Goal: Task Accomplishment & Management: Use online tool/utility

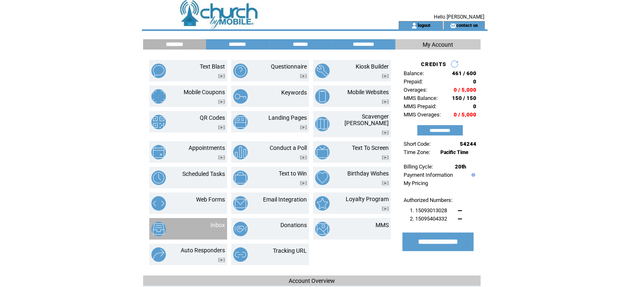
click at [203, 222] on td "Inbox" at bounding box center [207, 229] width 34 height 14
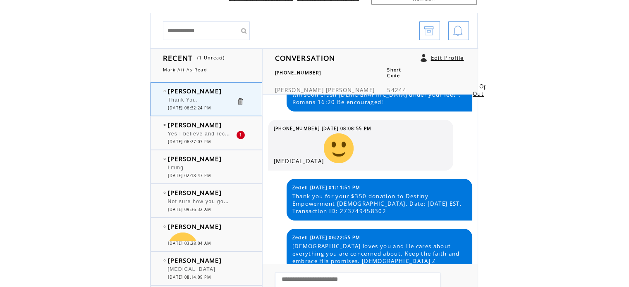
scroll to position [68, 0]
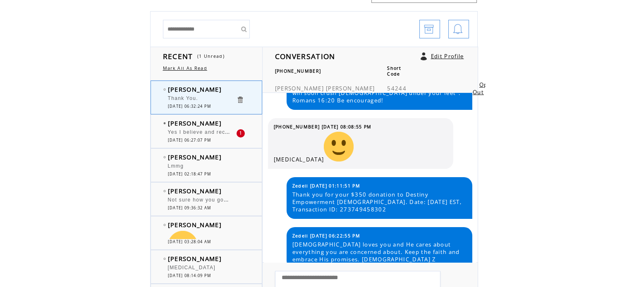
click at [174, 132] on span "Yes I believe and receive Thank you Pastor" at bounding box center [227, 131] width 118 height 8
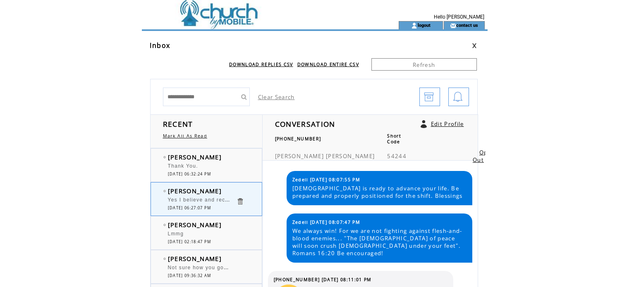
scroll to position [56, 0]
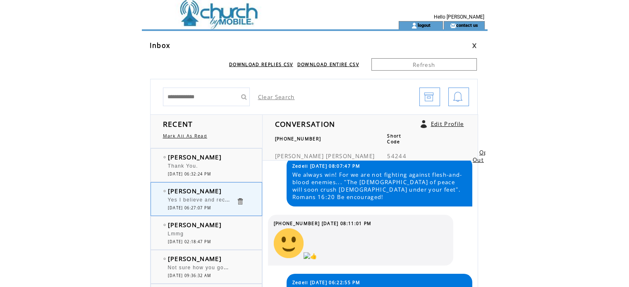
click at [193, 21] on td at bounding box center [255, 25] width 227 height 8
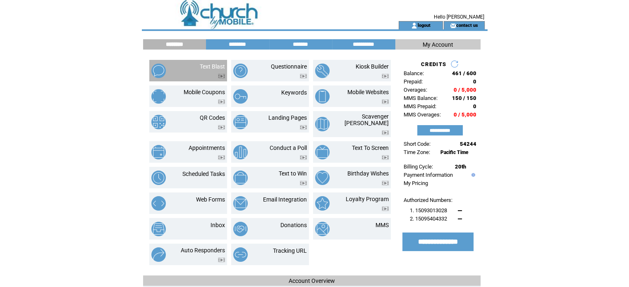
click at [194, 64] on td "Text Blast" at bounding box center [202, 70] width 45 height 15
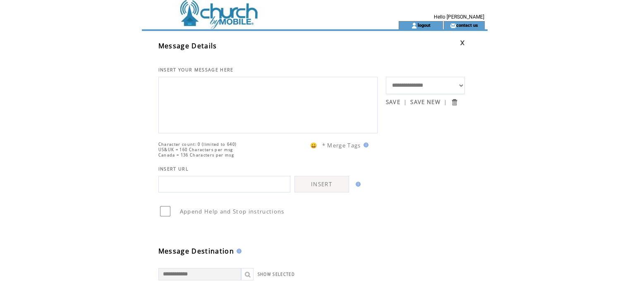
click at [193, 86] on textarea at bounding box center [268, 104] width 210 height 50
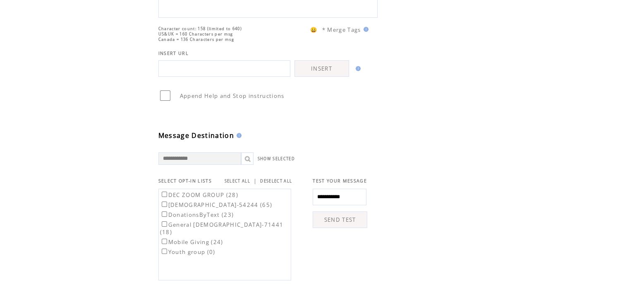
scroll to position [121, 0]
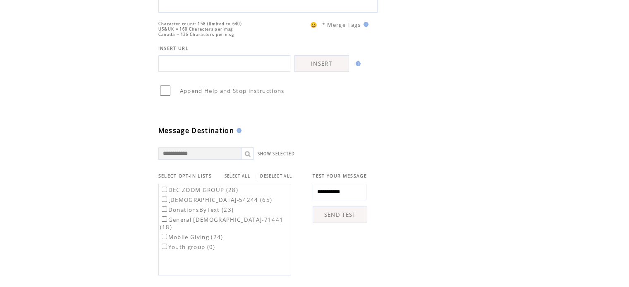
type textarea "**********"
click at [160, 194] on label "DEC ZOOM GROUP (28)" at bounding box center [199, 189] width 78 height 7
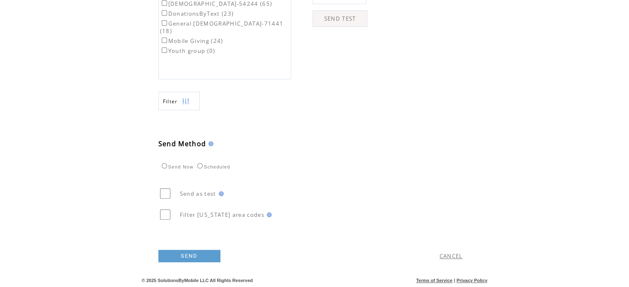
scroll to position [327, 0]
click at [198, 257] on link "SEND" at bounding box center [189, 256] width 62 height 12
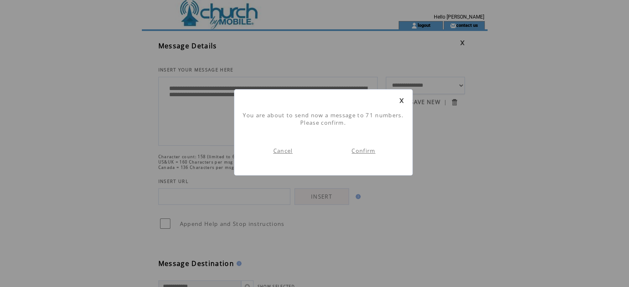
click at [364, 151] on link "Confirm" at bounding box center [363, 150] width 24 height 7
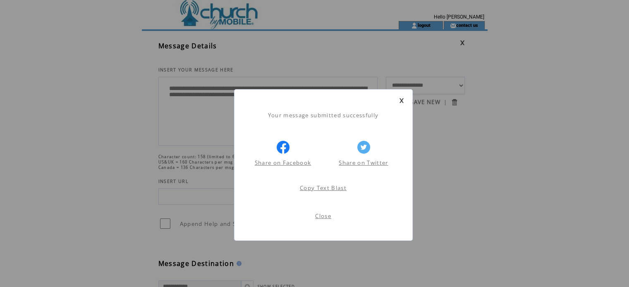
click at [401, 99] on link at bounding box center [401, 100] width 5 height 5
